Goal: Check status: Check status

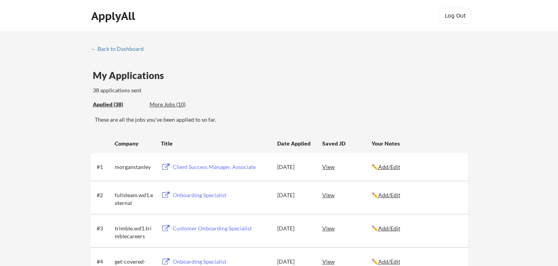
click at [234, 89] on div "38 applications sent" at bounding box center [169, 91] width 152 height 8
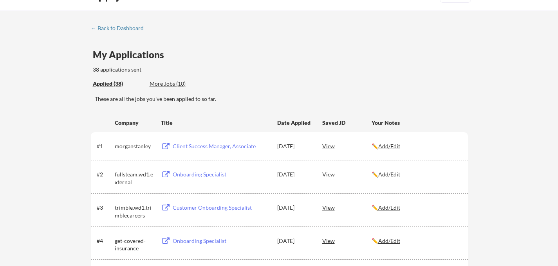
scroll to position [16, 0]
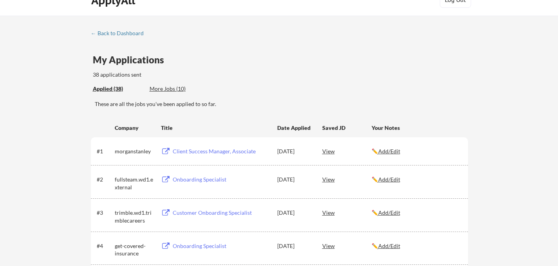
click at [170, 83] on div "Applied (38) More Jobs (10)" at bounding box center [150, 89] width 114 height 16
click at [170, 89] on div "More Jobs (10)" at bounding box center [179, 89] width 58 height 8
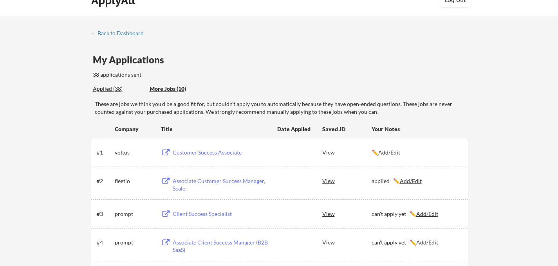
click at [33, 158] on div "← Back to Dashboard My Applications 38 applications sent Applied (38) More Jobs…" at bounding box center [279, 248] width 558 height 464
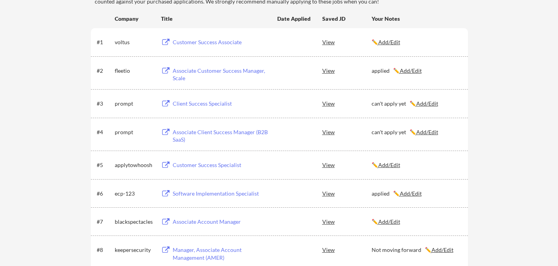
scroll to position [125, 0]
click at [63, 19] on div "← Back to Dashboard My Applications 38 applications sent Applied (38) More Jobs…" at bounding box center [279, 138] width 558 height 464
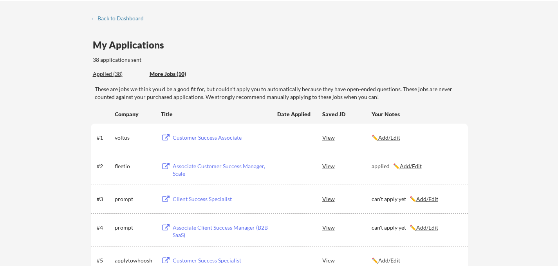
scroll to position [16, 0]
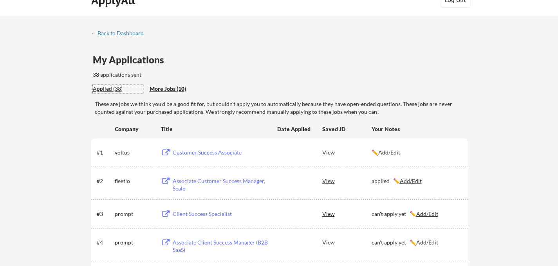
click at [109, 88] on div "Applied (38)" at bounding box center [118, 89] width 51 height 8
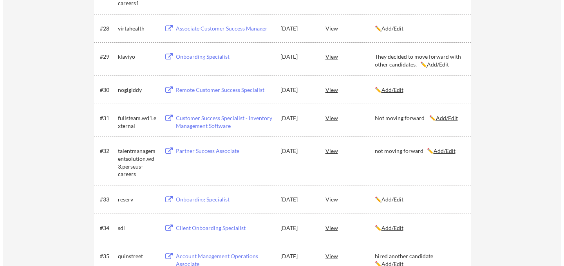
scroll to position [1003, 0]
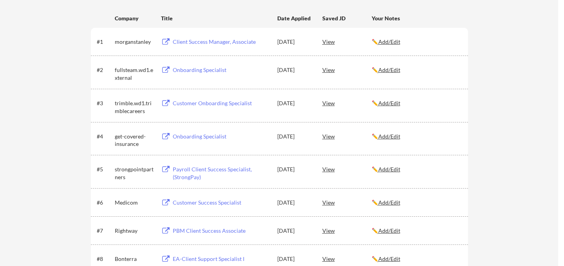
scroll to position [125, 0]
